Goal: Find specific page/section: Find specific page/section

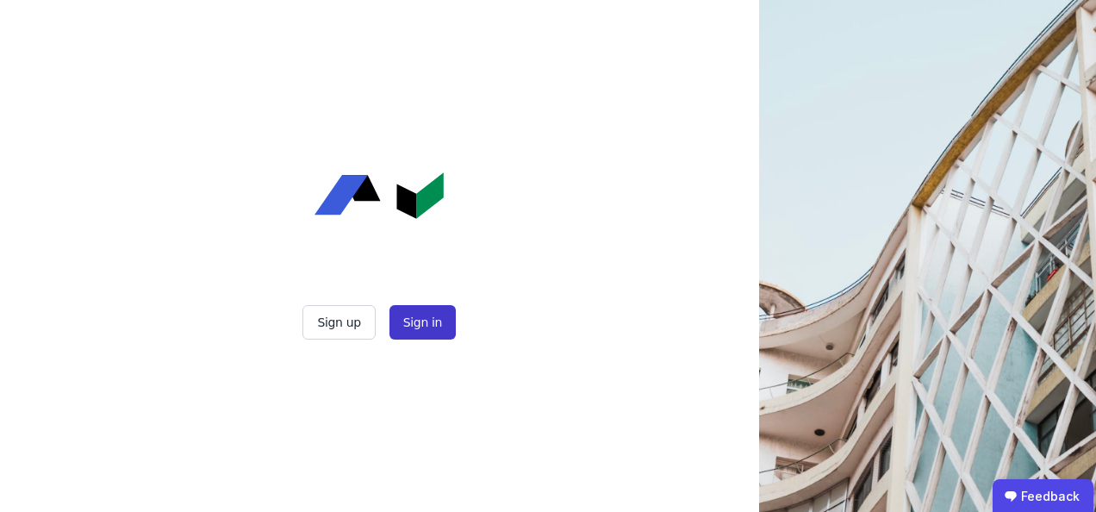
click at [439, 334] on button "Sign in" at bounding box center [423, 322] width 66 height 34
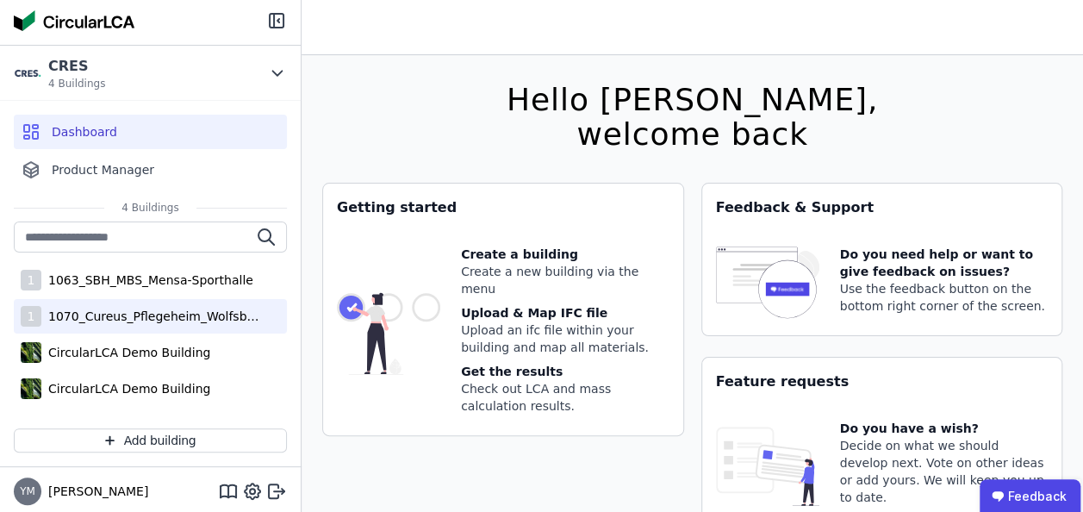
click at [171, 321] on div "1070_Cureus_Pflegeheim_Wolfsbüttel" at bounding box center [153, 316] width 224 height 17
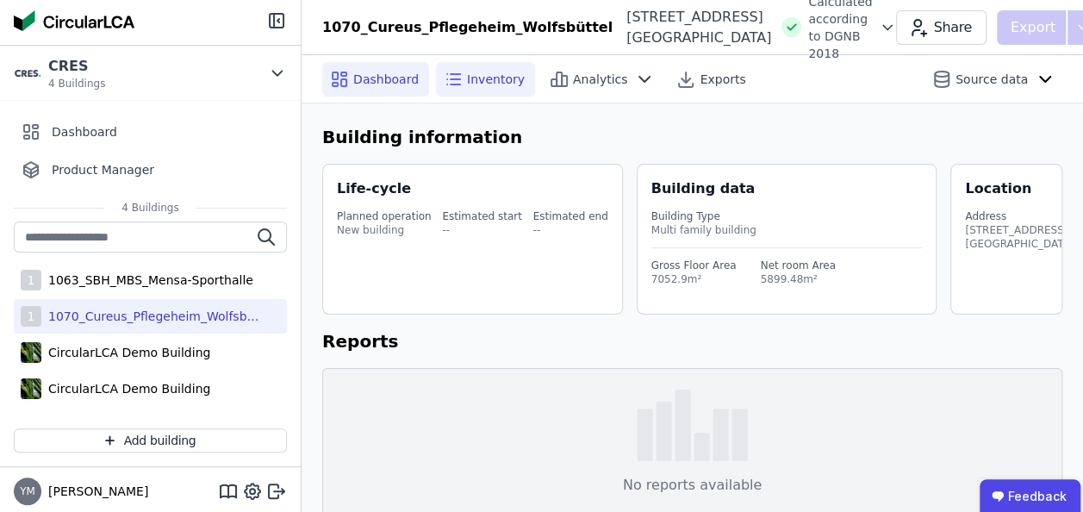
click at [484, 81] on span "Inventory" at bounding box center [496, 79] width 58 height 17
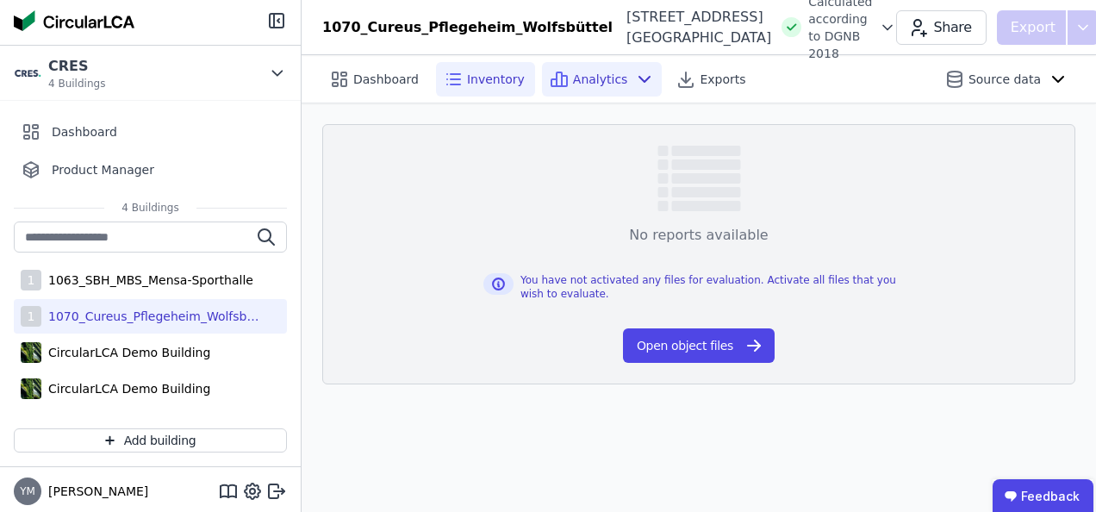
click at [594, 88] on div "Analytics" at bounding box center [602, 79] width 121 height 34
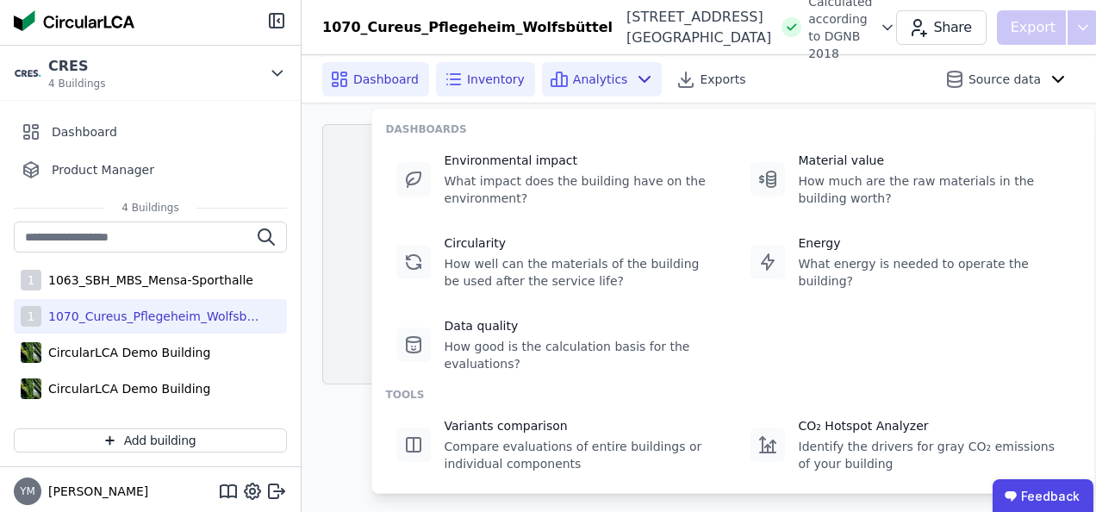
click at [393, 78] on span "Dashboard" at bounding box center [385, 79] width 65 height 17
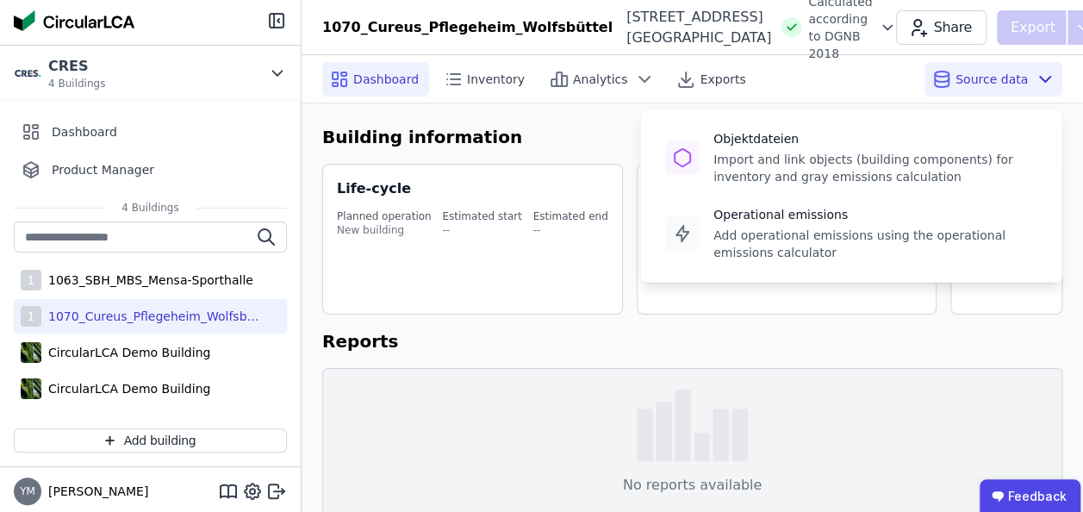
click at [1040, 77] on icon at bounding box center [1045, 79] width 10 height 5
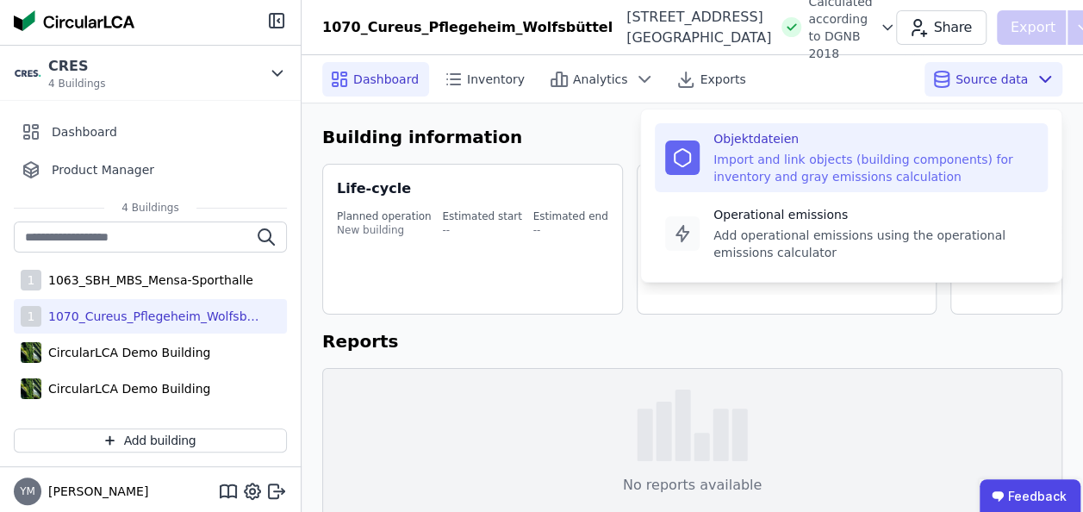
click at [891, 151] on div "Import and link objects (building components) for inventory and gray emissions …" at bounding box center [876, 168] width 324 height 34
